Goal: Find specific page/section: Find specific page/section

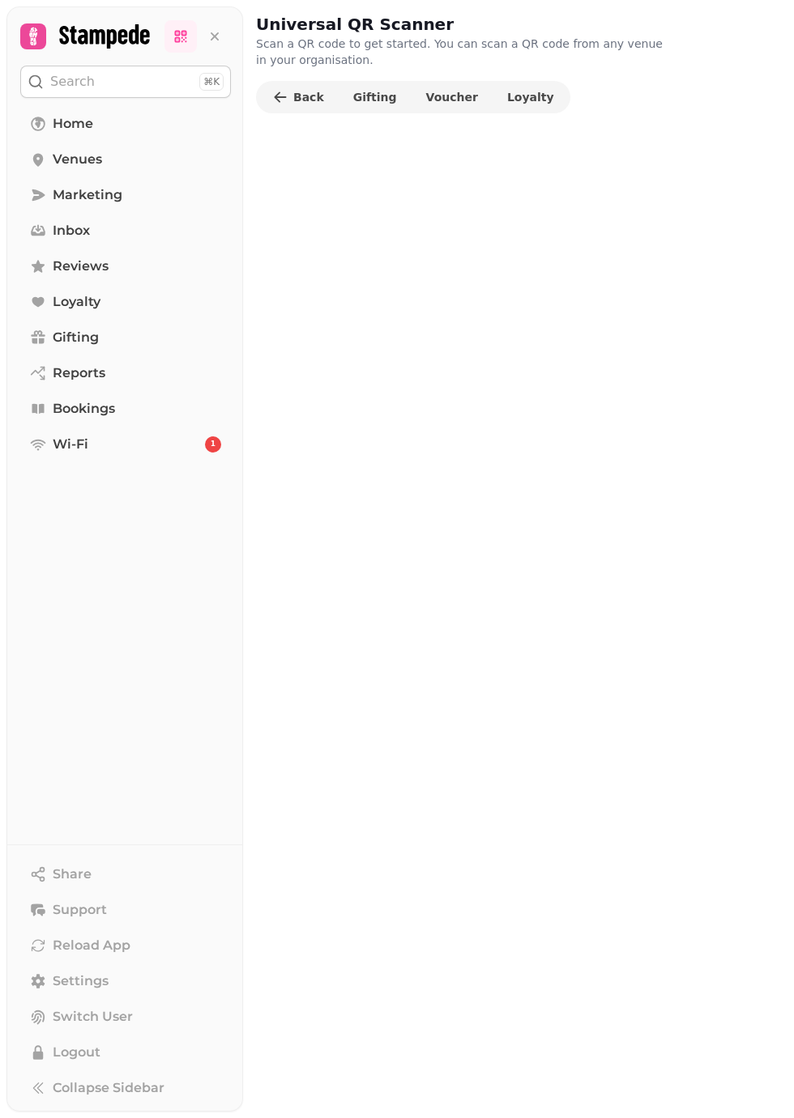
click at [177, 39] on icon at bounding box center [177, 39] width 1 height 1
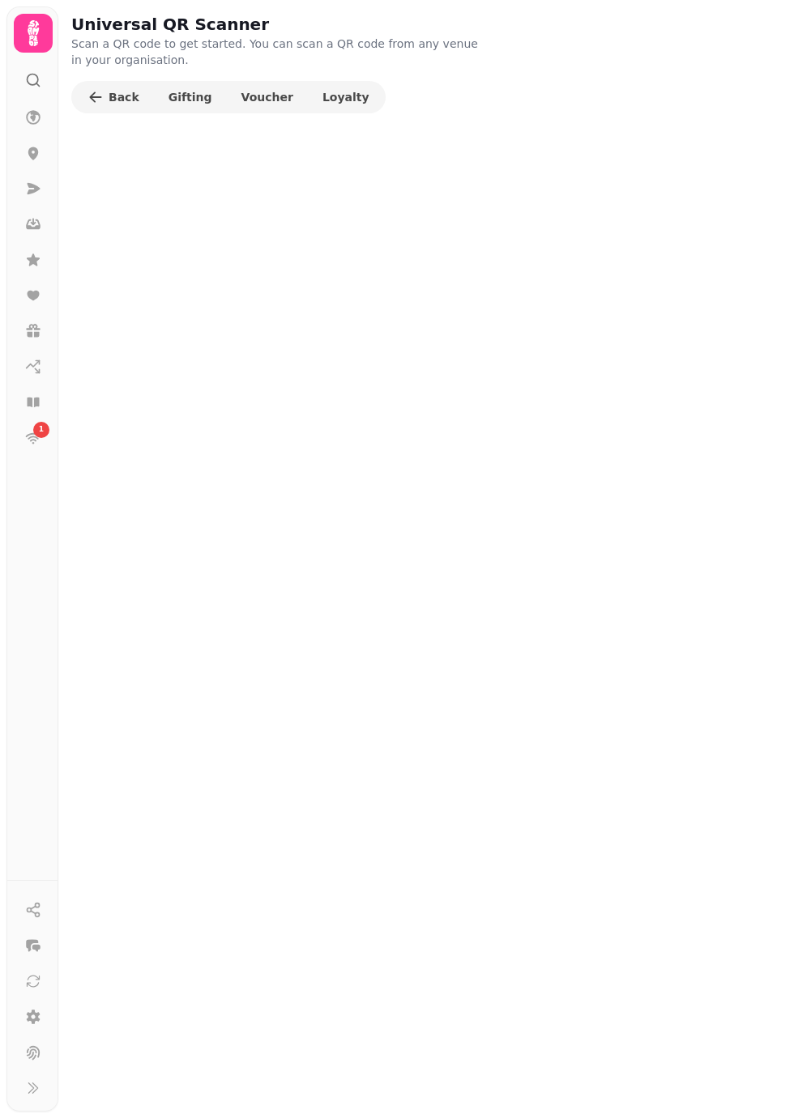
click at [23, 49] on icon at bounding box center [33, 33] width 32 height 32
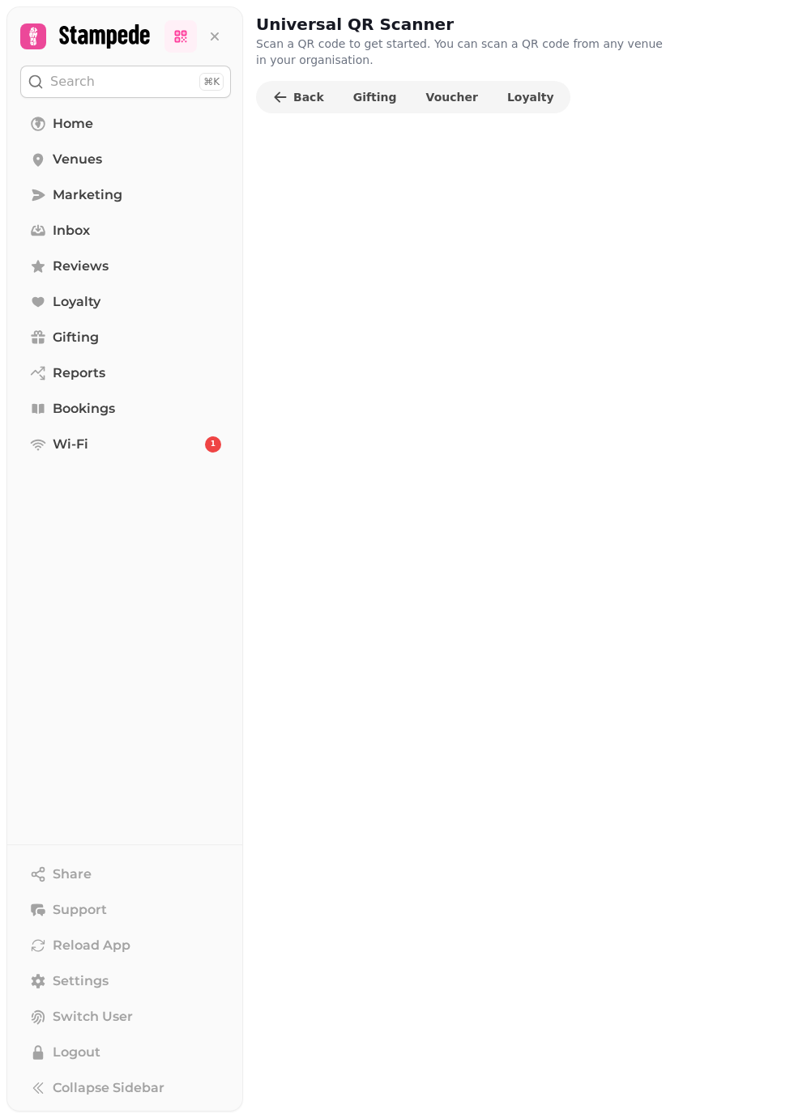
click at [166, 45] on link at bounding box center [180, 36] width 32 height 32
click at [175, 43] on icon at bounding box center [180, 36] width 16 height 16
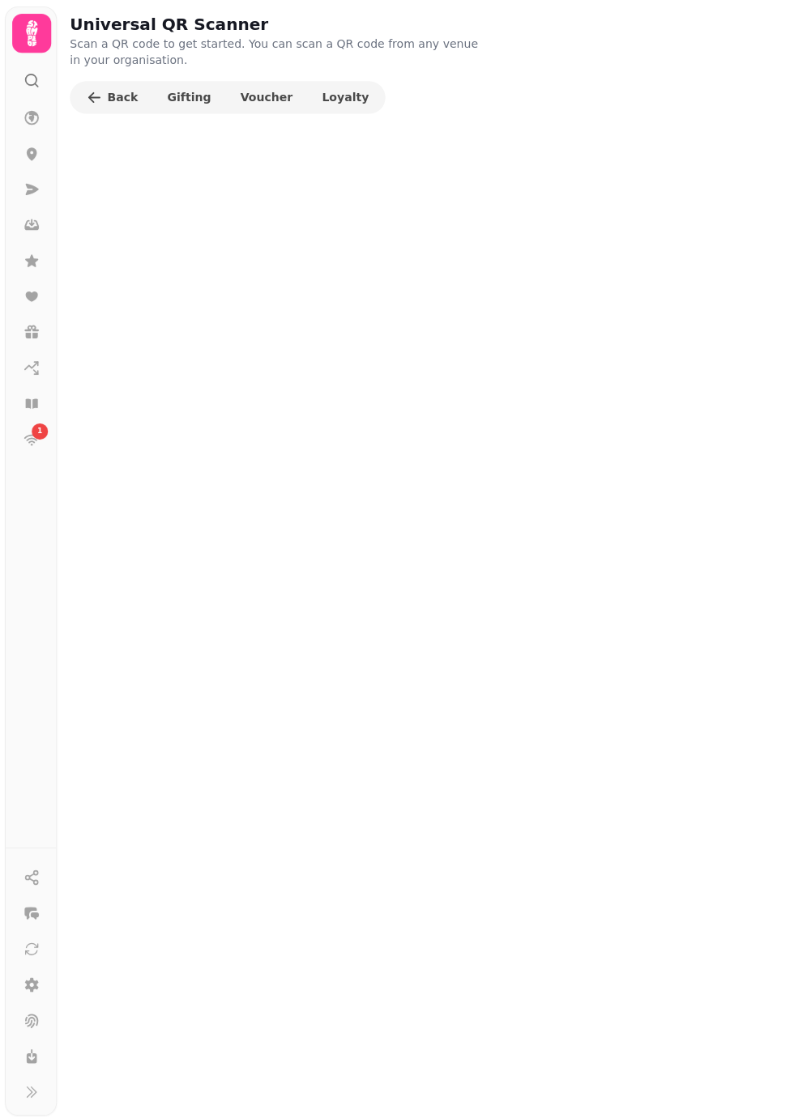
click at [35, 34] on icon at bounding box center [33, 33] width 32 height 32
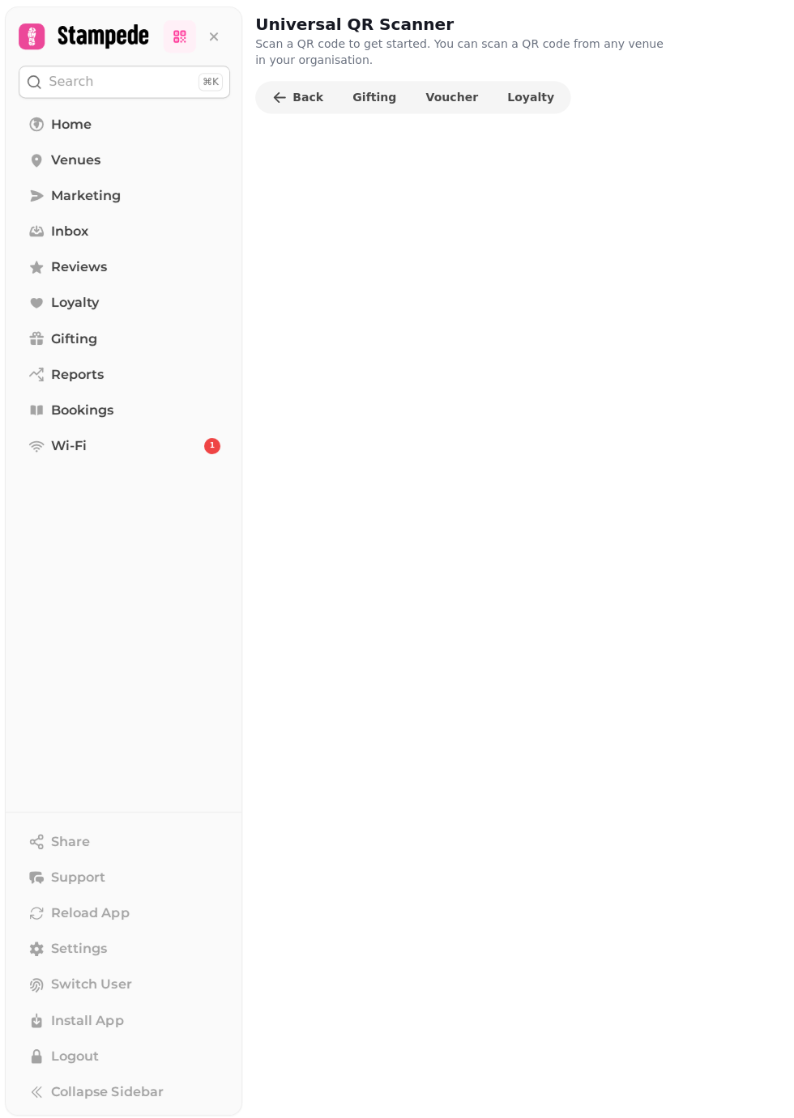
click at [168, 42] on link at bounding box center [180, 36] width 32 height 32
